Goal: Information Seeking & Learning: Learn about a topic

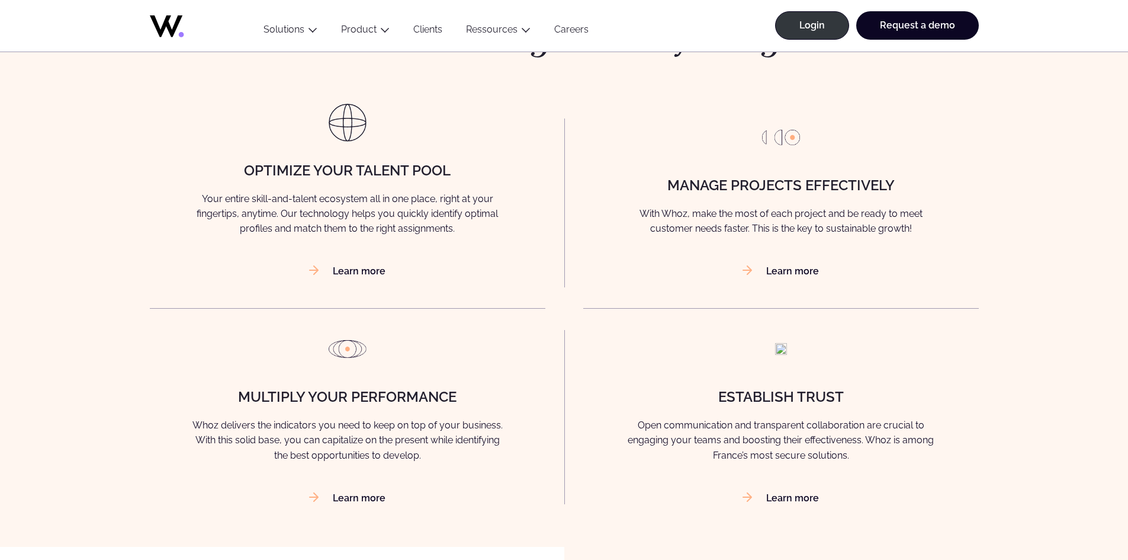
scroll to position [770, 0]
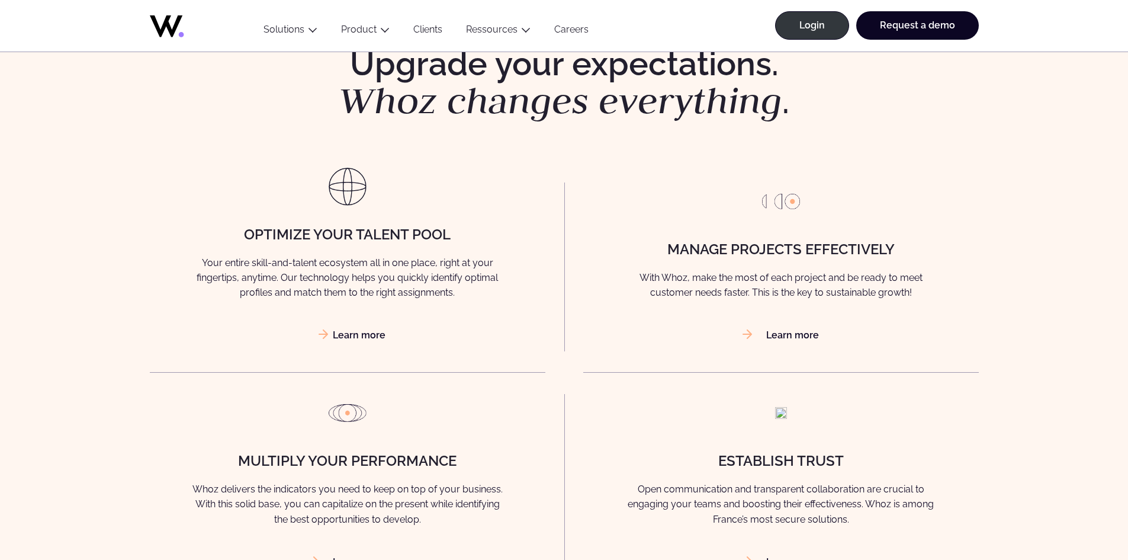
click at [365, 331] on link "Learn more" at bounding box center [347, 334] width 76 height 11
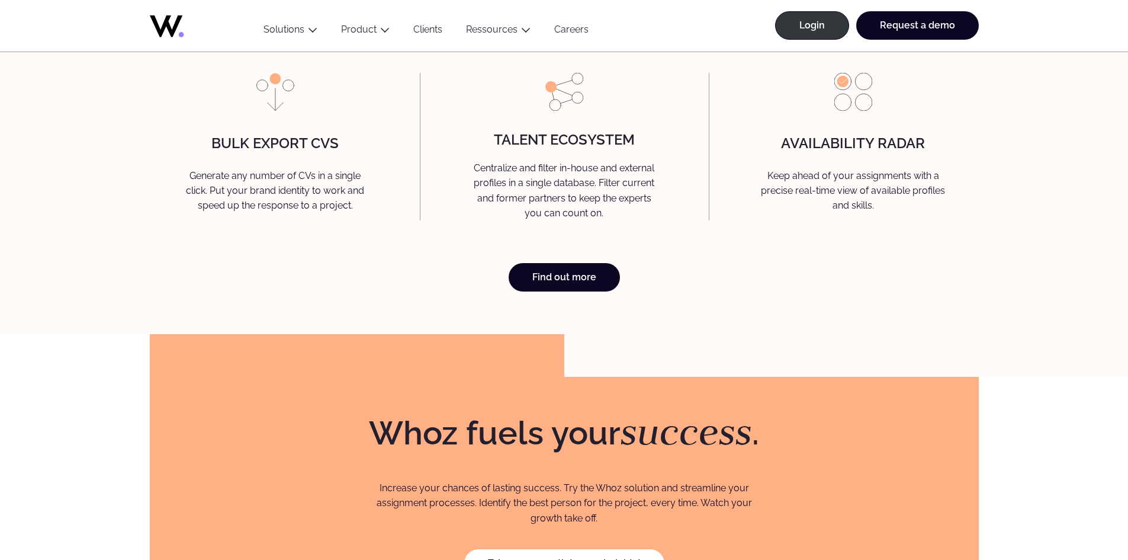
scroll to position [3494, 0]
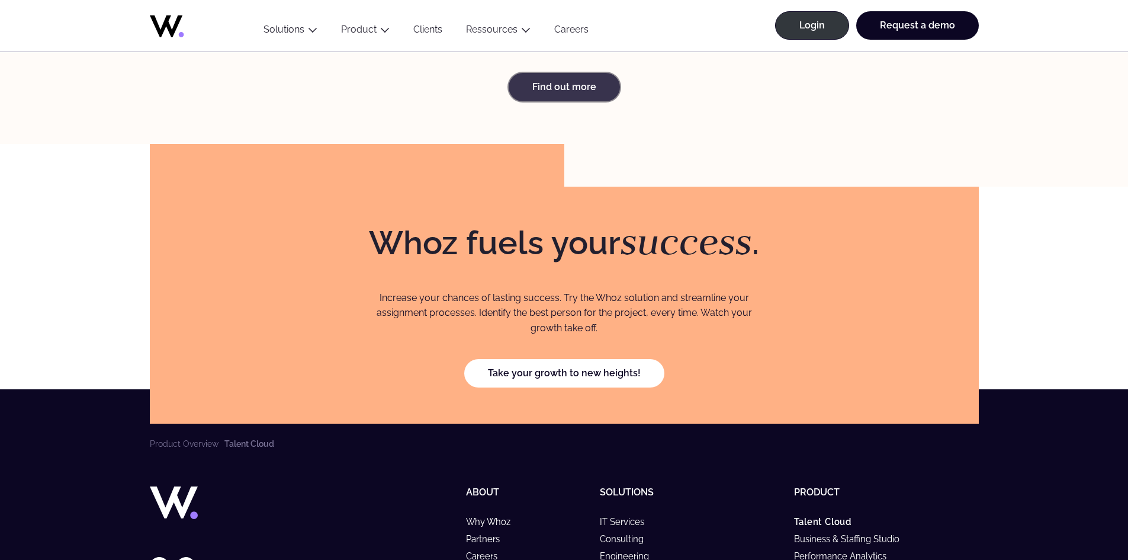
click at [577, 76] on link "Find out more" at bounding box center [564, 87] width 111 height 28
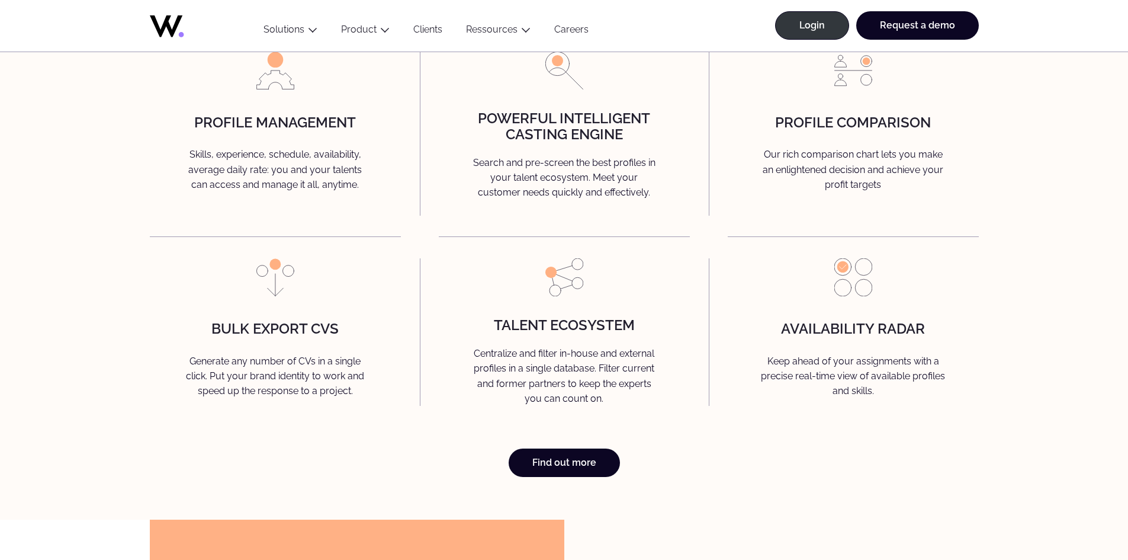
scroll to position [2921, 0]
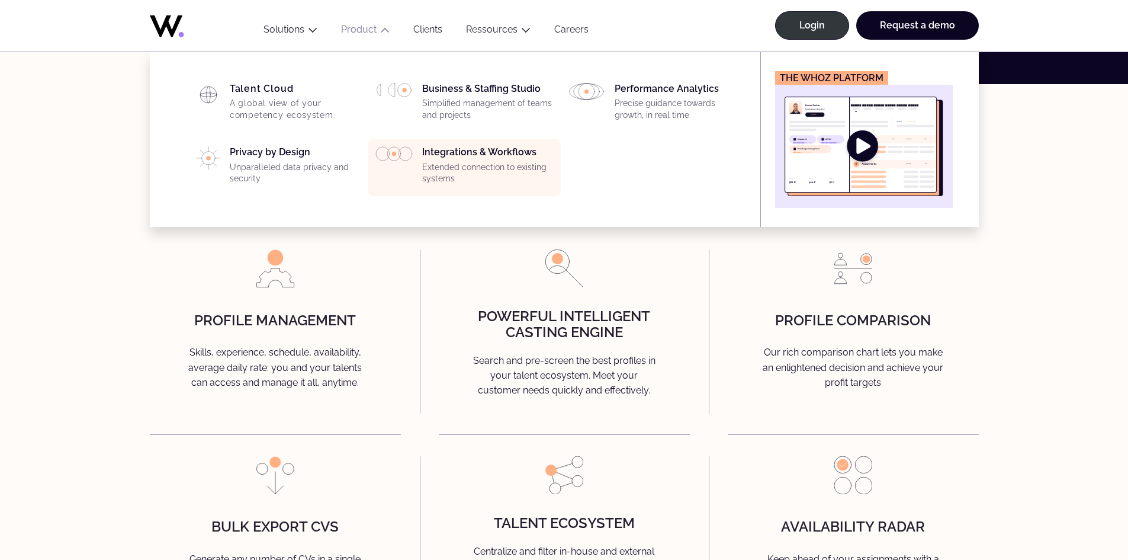
click at [432, 163] on p "Extended connection to existing systems" at bounding box center [487, 173] width 131 height 23
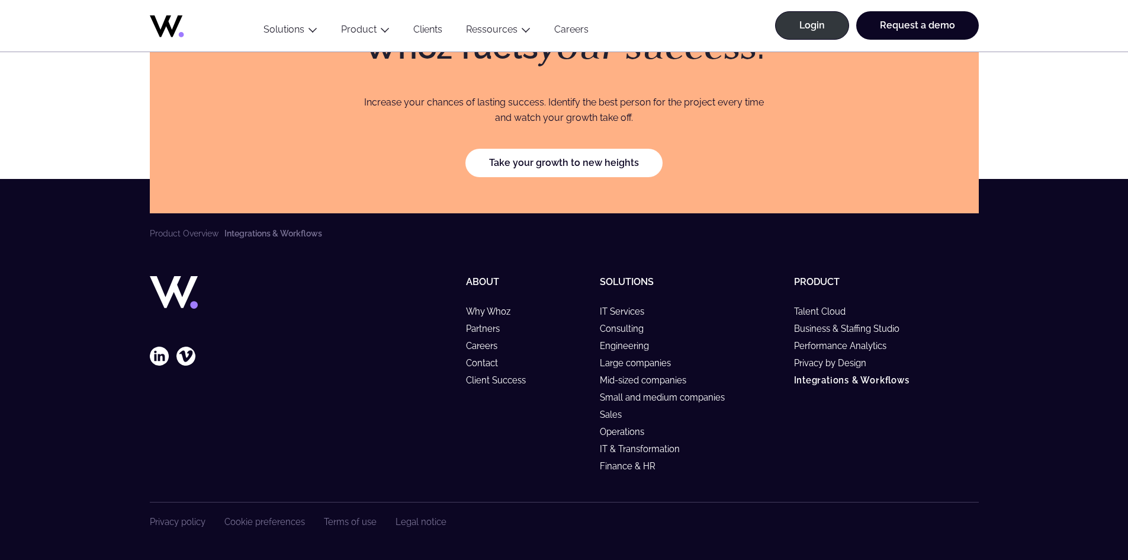
scroll to position [3324, 0]
click at [630, 312] on link "IT Services" at bounding box center [627, 311] width 55 height 10
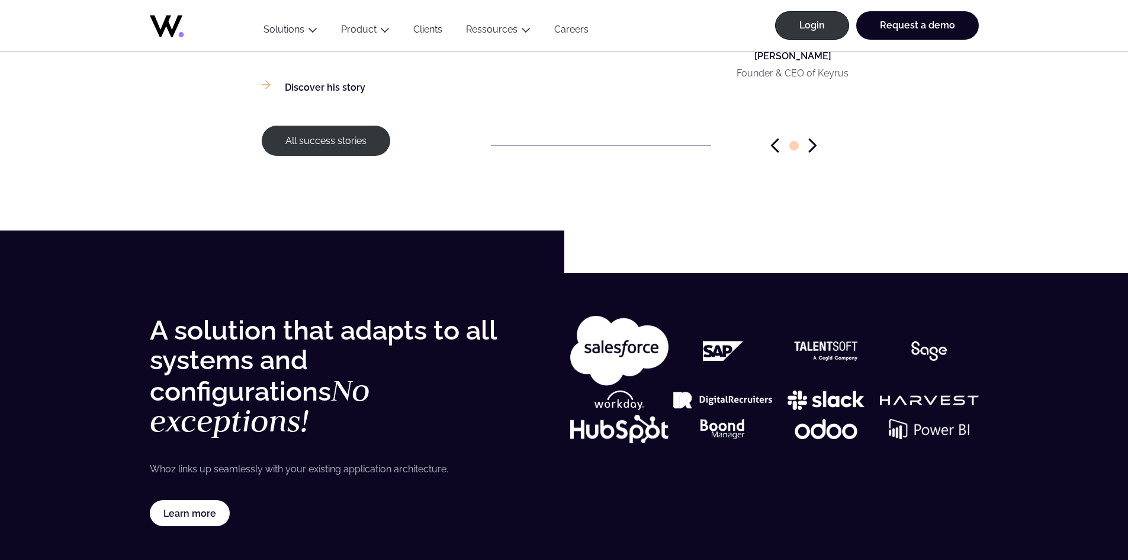
scroll to position [2251, 0]
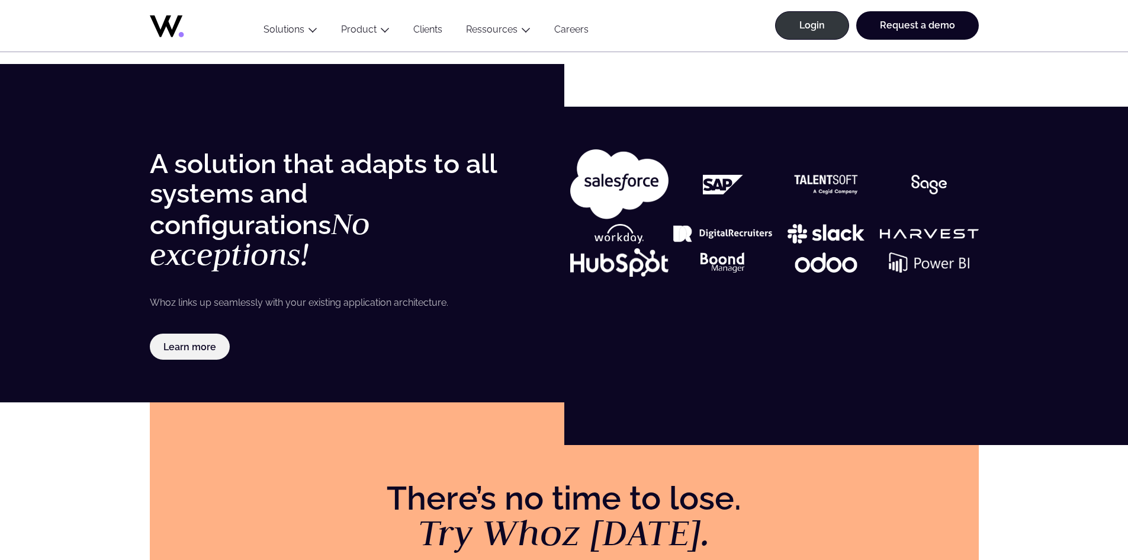
click at [194, 333] on link "Learn more" at bounding box center [190, 346] width 81 height 26
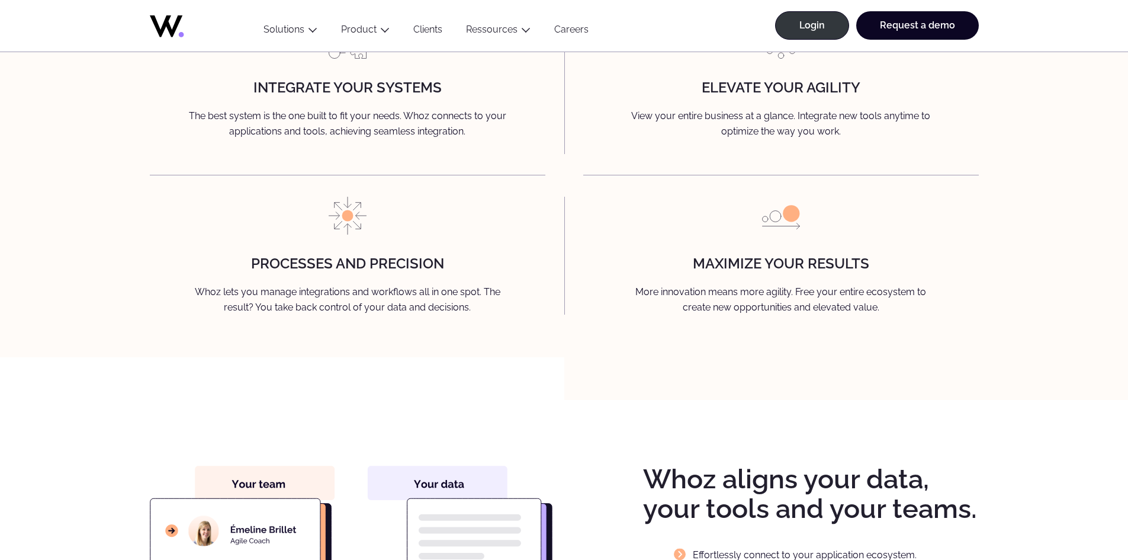
scroll to position [1303, 0]
